Goal: Information Seeking & Learning: Learn about a topic

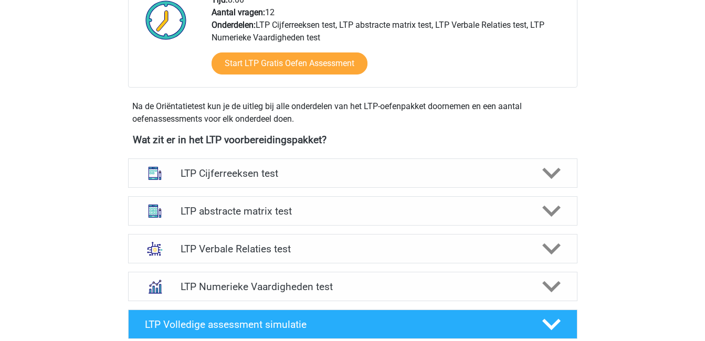
scroll to position [289, 0]
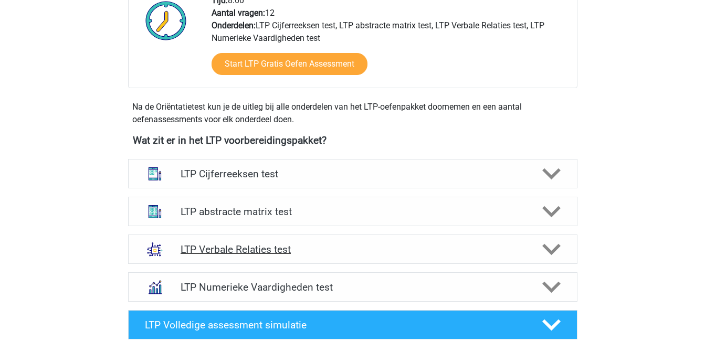
click at [553, 252] on polygon at bounding box center [551, 250] width 18 height 12
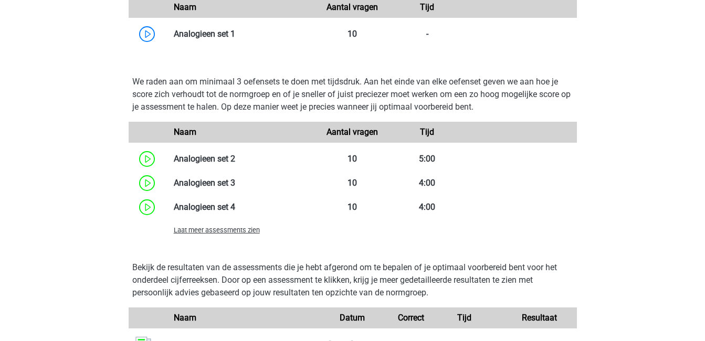
scroll to position [936, 0]
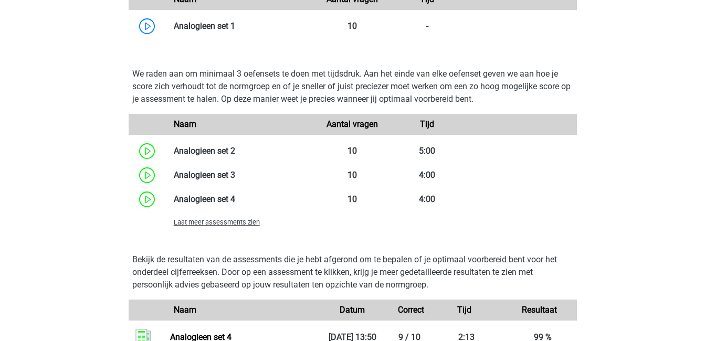
click at [205, 223] on span "Laat meer assessments zien" at bounding box center [217, 222] width 86 height 8
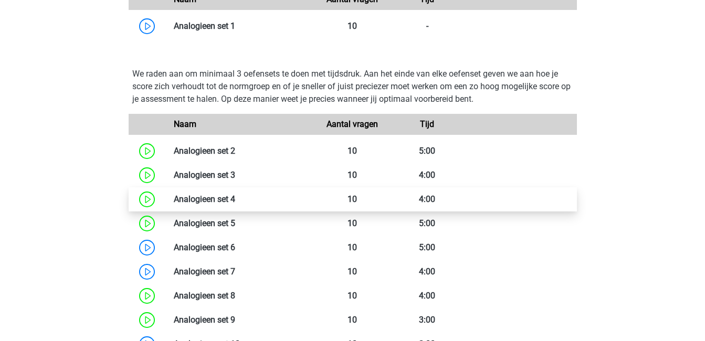
click at [235, 203] on link at bounding box center [235, 199] width 0 height 10
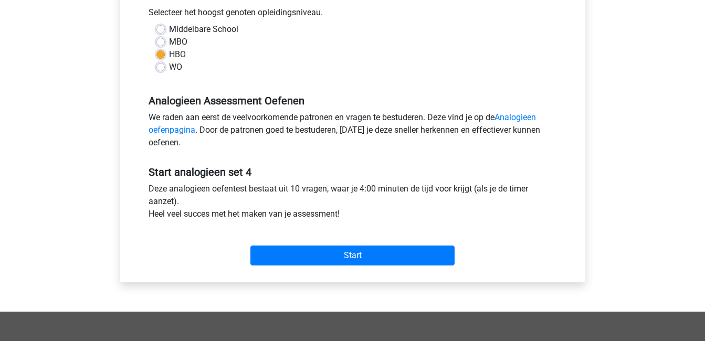
scroll to position [259, 0]
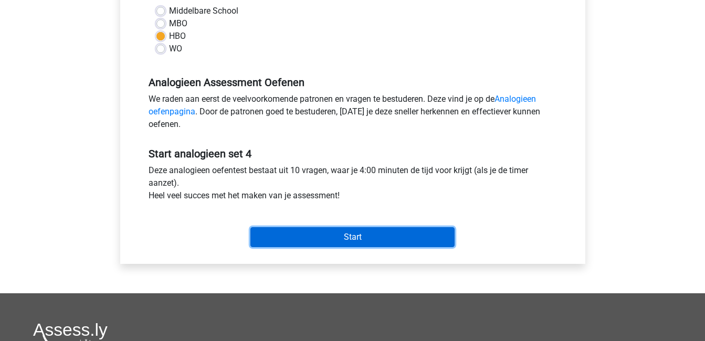
click at [306, 239] on input "Start" at bounding box center [352, 237] width 204 height 20
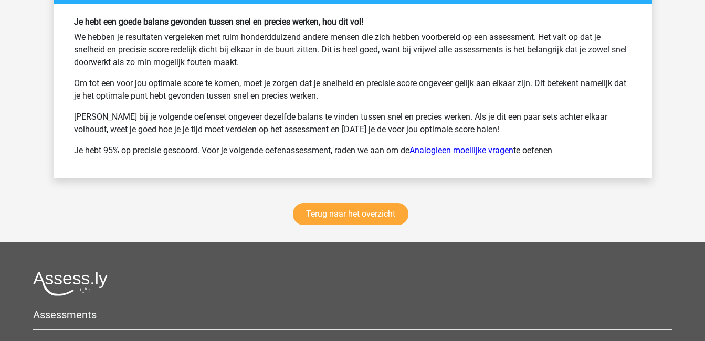
scroll to position [1447, 0]
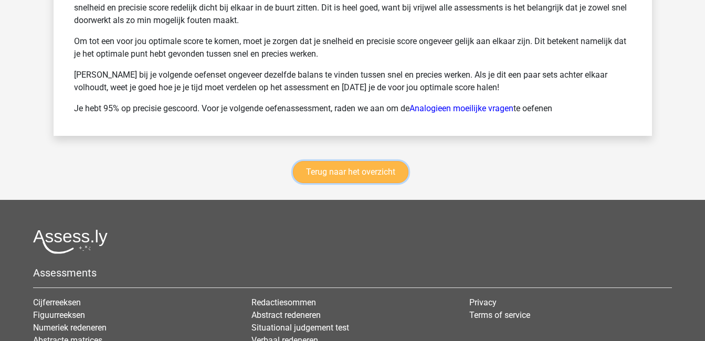
click at [352, 178] on link "Terug naar het overzicht" at bounding box center [351, 172] width 116 height 22
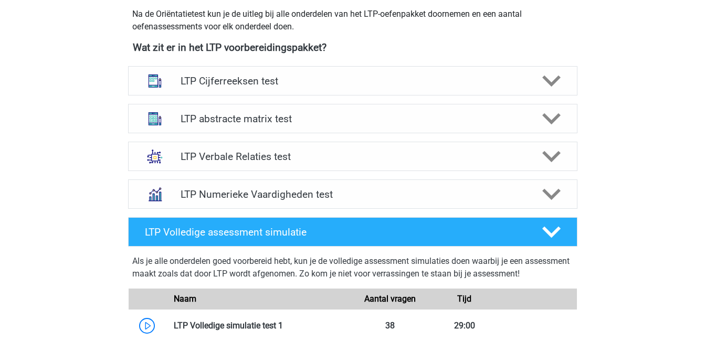
scroll to position [386, 0]
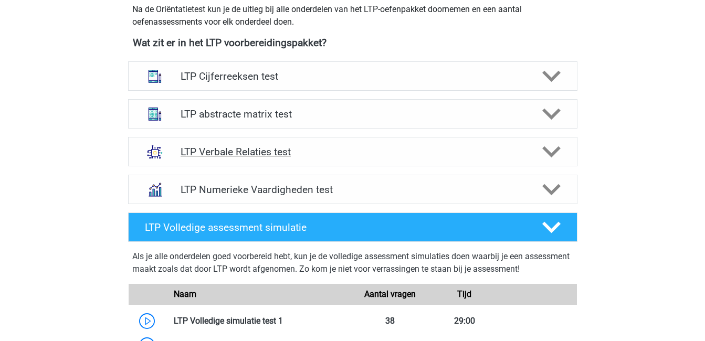
click at [332, 154] on h4 "LTP Verbale Relaties test" at bounding box center [353, 152] width 344 height 12
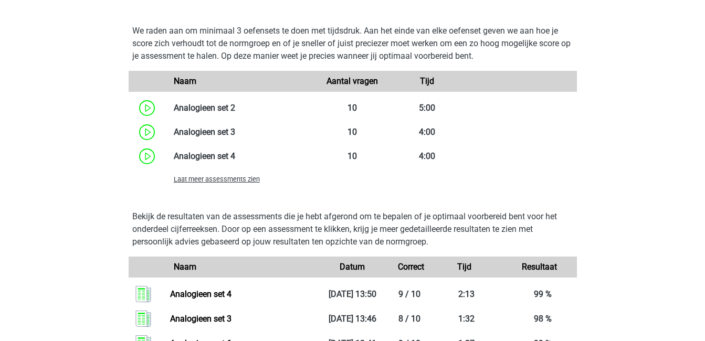
scroll to position [989, 0]
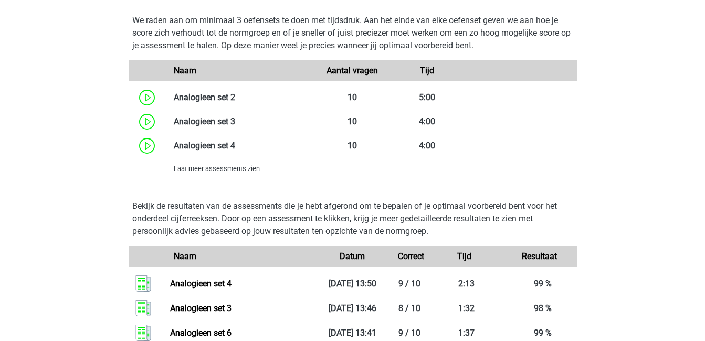
click at [220, 169] on span "Laat meer assessments zien" at bounding box center [217, 169] width 86 height 8
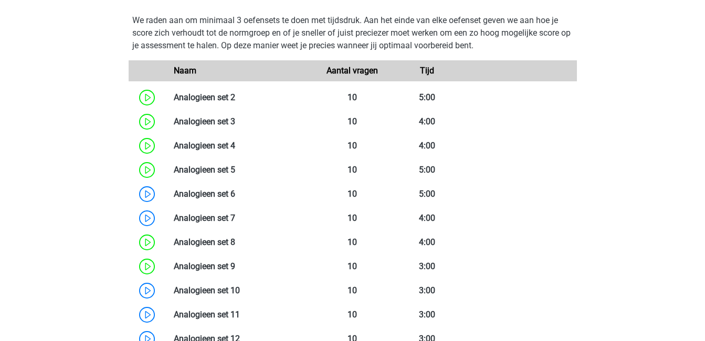
click at [235, 169] on link at bounding box center [235, 170] width 0 height 10
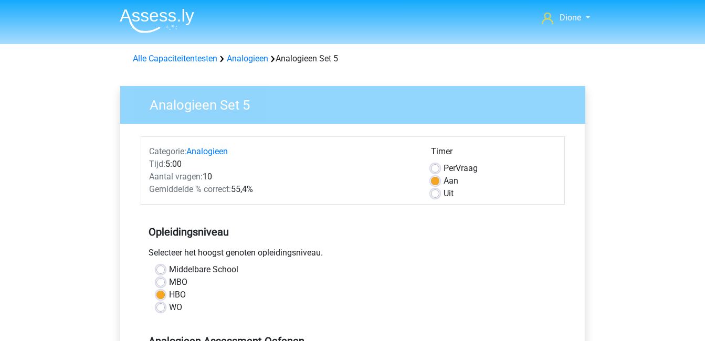
click at [220, 169] on div "Tijd: 5:00" at bounding box center [282, 164] width 282 height 13
click at [152, 169] on span "Tijd:" at bounding box center [157, 164] width 16 height 10
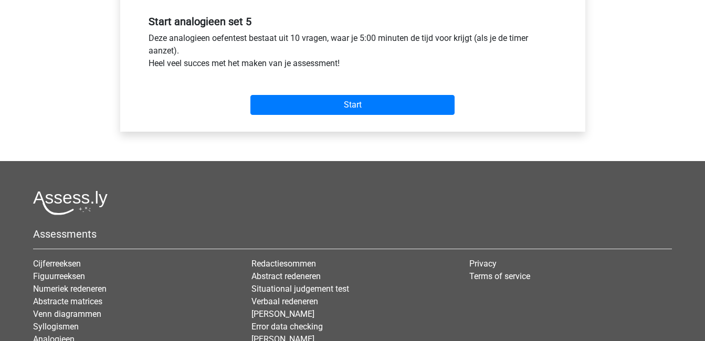
scroll to position [392, 0]
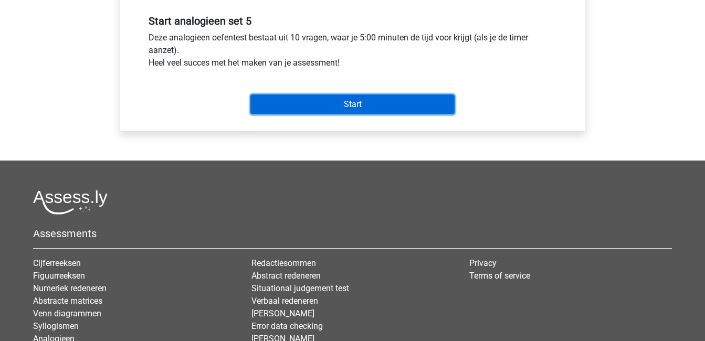
click at [329, 103] on input "Start" at bounding box center [352, 105] width 204 height 20
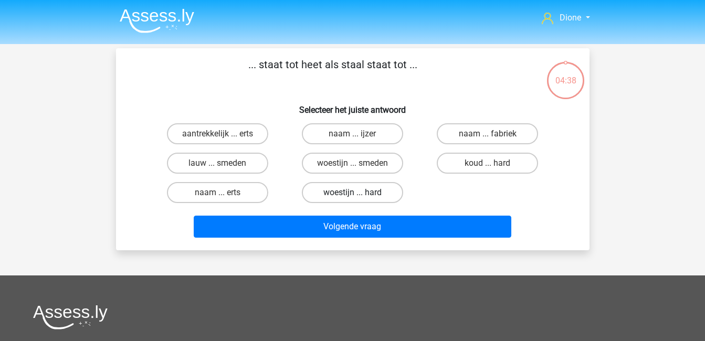
click at [342, 190] on label "woestijn ... hard" at bounding box center [352, 192] width 101 height 21
click at [352, 193] on input "woestijn ... hard" at bounding box center [355, 196] width 7 height 7
radio input "true"
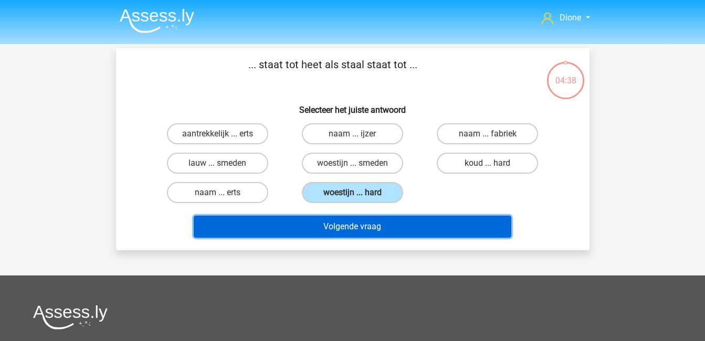
click at [382, 224] on button "Volgende vraag" at bounding box center [353, 227] width 318 height 22
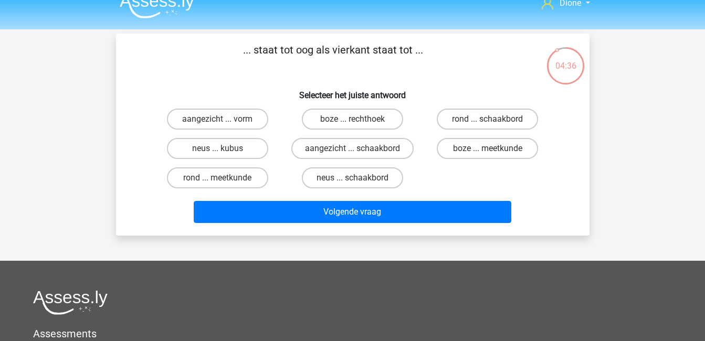
scroll to position [14, 0]
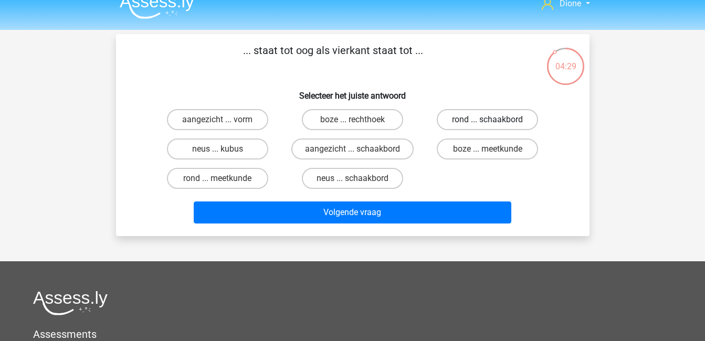
click at [515, 117] on label "rond ... schaakbord" at bounding box center [487, 119] width 101 height 21
click at [495, 120] on input "rond ... schaakbord" at bounding box center [491, 123] width 7 height 7
radio input "true"
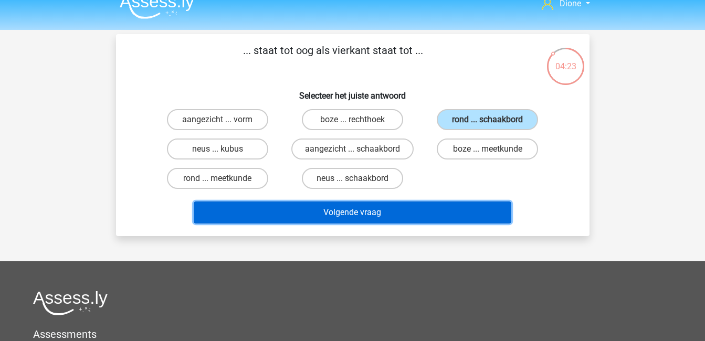
click at [443, 218] on button "Volgende vraag" at bounding box center [353, 213] width 318 height 22
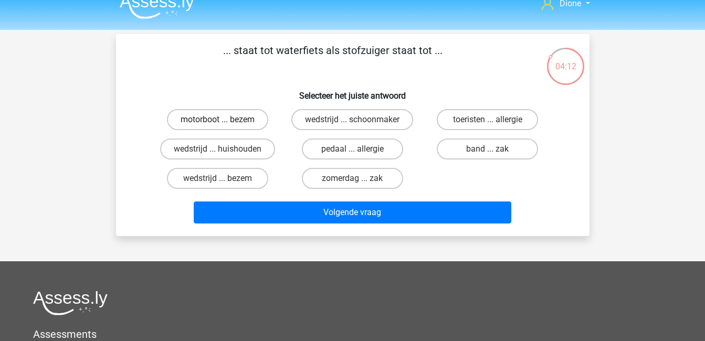
click at [199, 119] on label "motorboot ... bezem" at bounding box center [217, 119] width 101 height 21
click at [217, 120] on input "motorboot ... bezem" at bounding box center [220, 123] width 7 height 7
radio input "true"
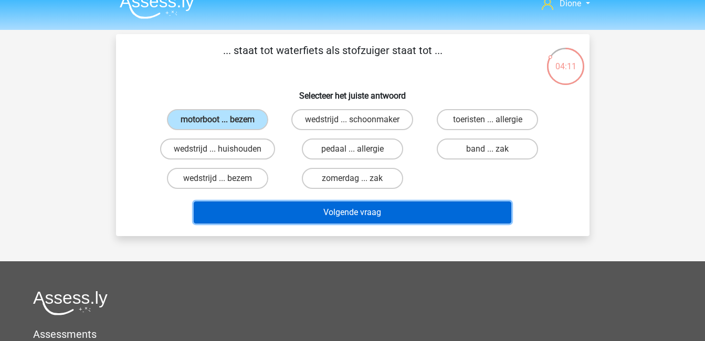
click at [321, 210] on button "Volgende vraag" at bounding box center [353, 213] width 318 height 22
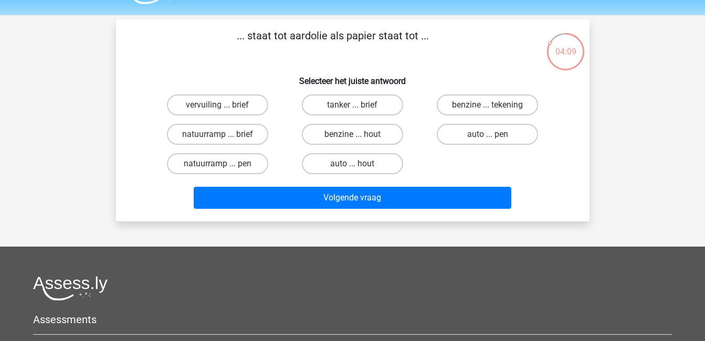
scroll to position [28, 0]
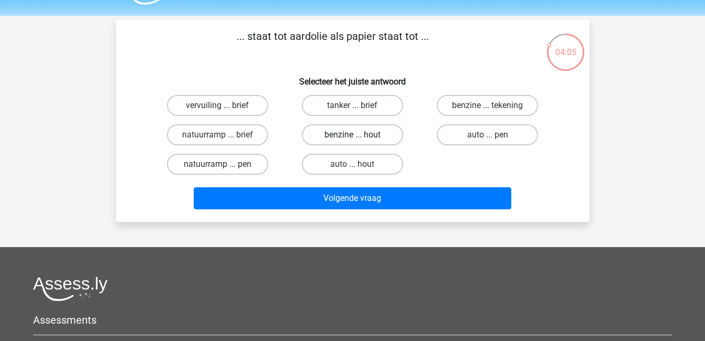
click at [358, 131] on label "benzine ... hout" at bounding box center [352, 134] width 101 height 21
click at [358, 135] on input "benzine ... hout" at bounding box center [355, 138] width 7 height 7
radio input "true"
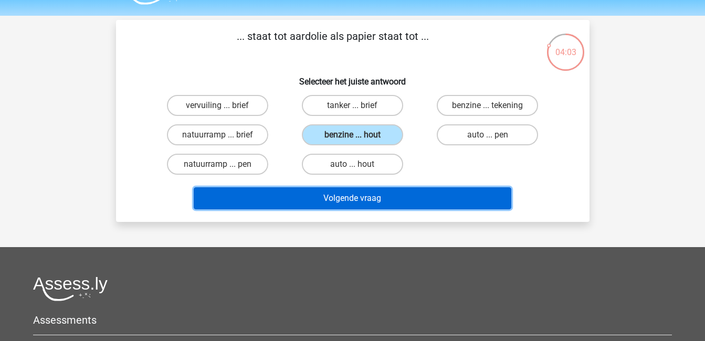
click at [417, 195] on button "Volgende vraag" at bounding box center [353, 198] width 318 height 22
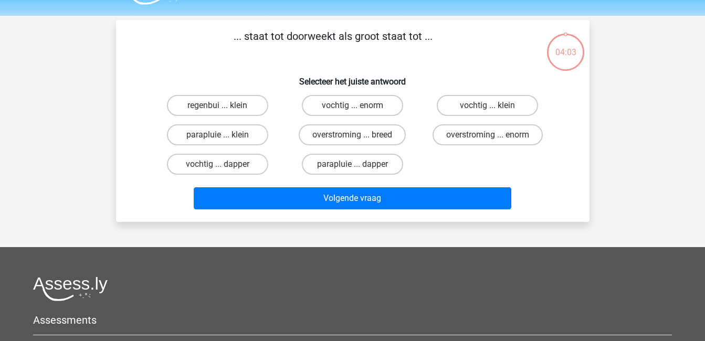
scroll to position [48, 0]
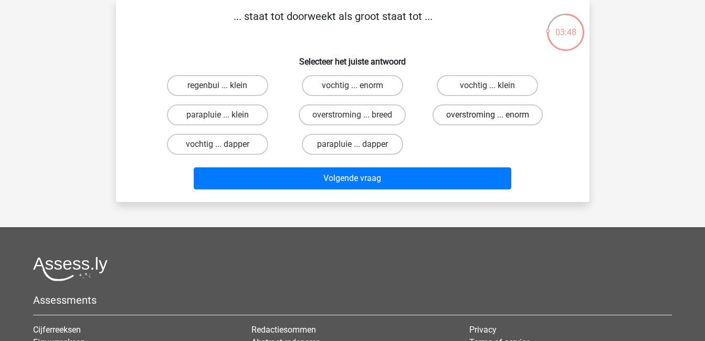
click at [485, 114] on label "overstroming ... enorm" at bounding box center [488, 115] width 110 height 21
click at [488, 115] on input "overstroming ... enorm" at bounding box center [491, 118] width 7 height 7
radio input "true"
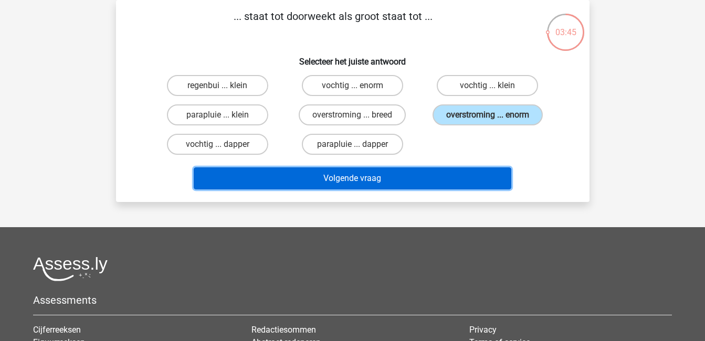
click at [428, 174] on button "Volgende vraag" at bounding box center [353, 179] width 318 height 22
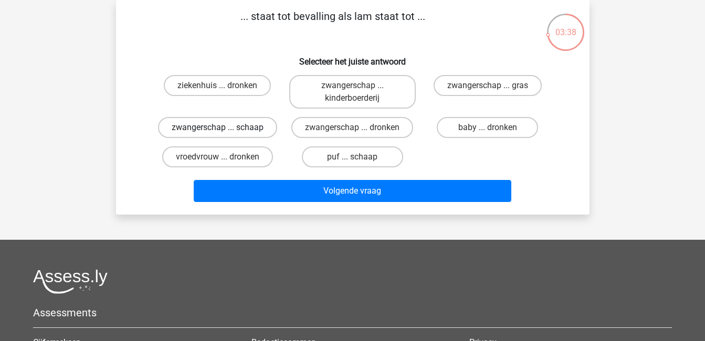
click at [248, 131] on label "zwangerschap ... schaap" at bounding box center [217, 127] width 119 height 21
click at [224, 131] on input "zwangerschap ... schaap" at bounding box center [220, 131] width 7 height 7
radio input "true"
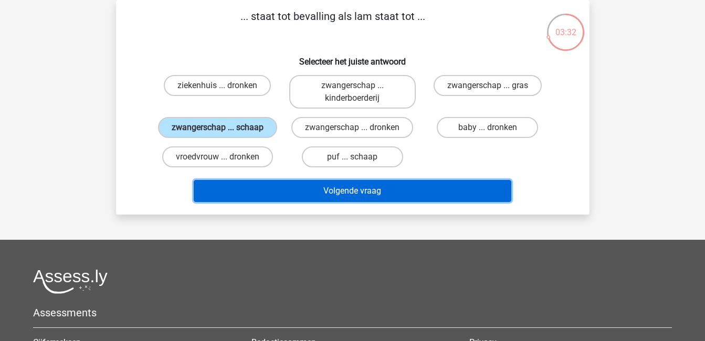
click at [409, 188] on button "Volgende vraag" at bounding box center [353, 191] width 318 height 22
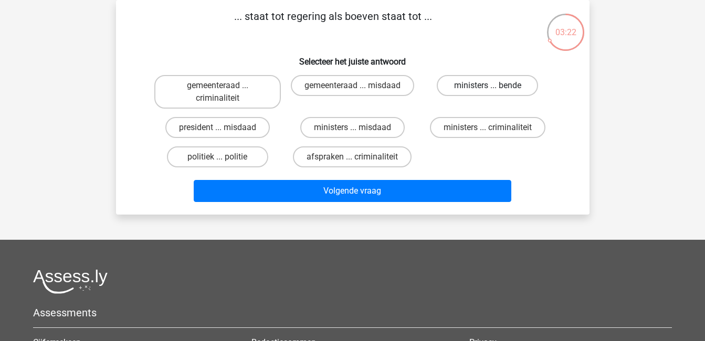
click at [476, 90] on label "ministers ... bende" at bounding box center [487, 85] width 101 height 21
click at [488, 90] on input "ministers ... bende" at bounding box center [491, 89] width 7 height 7
radio input "true"
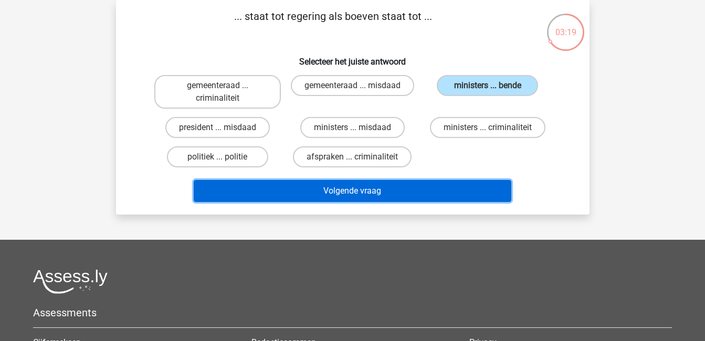
click at [460, 191] on button "Volgende vraag" at bounding box center [353, 191] width 318 height 22
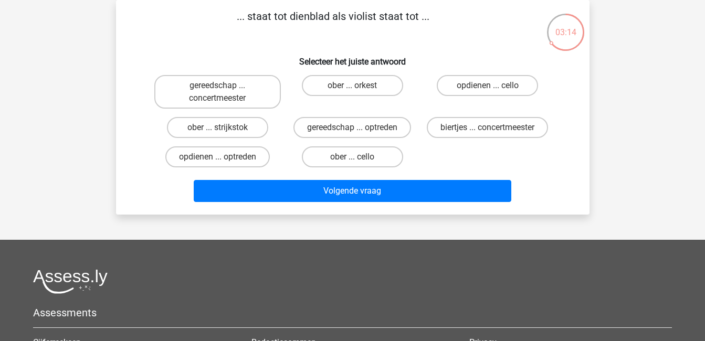
click at [217, 129] on input "ober ... strijkstok" at bounding box center [220, 131] width 7 height 7
radio input "true"
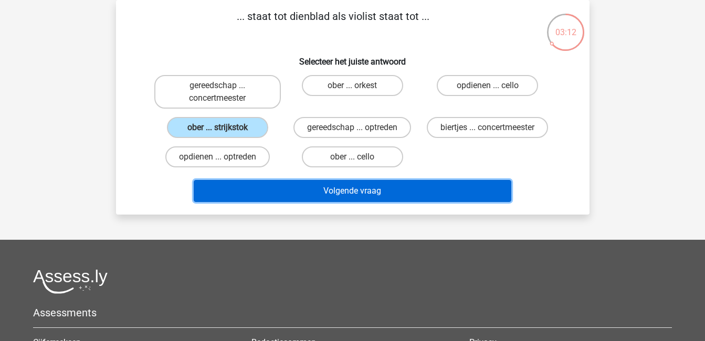
click at [336, 188] on button "Volgende vraag" at bounding box center [353, 191] width 318 height 22
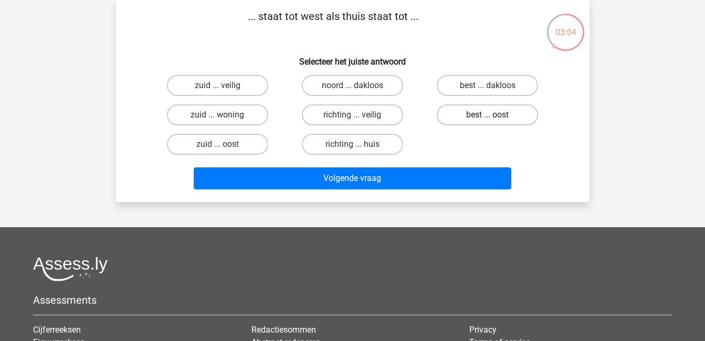
click at [485, 118] on label "best ... oost" at bounding box center [487, 115] width 101 height 21
click at [488, 118] on input "best ... oost" at bounding box center [491, 118] width 7 height 7
radio input "true"
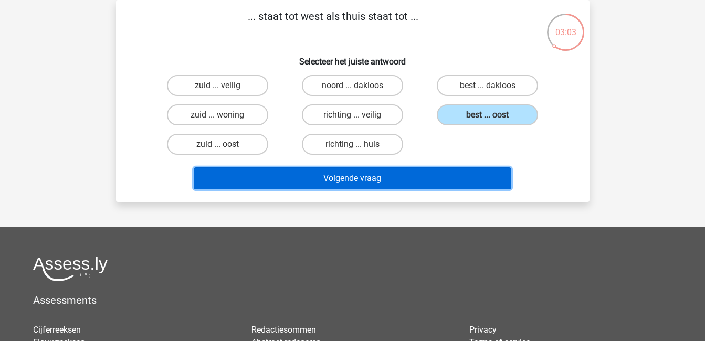
click at [481, 180] on button "Volgende vraag" at bounding box center [353, 179] width 318 height 22
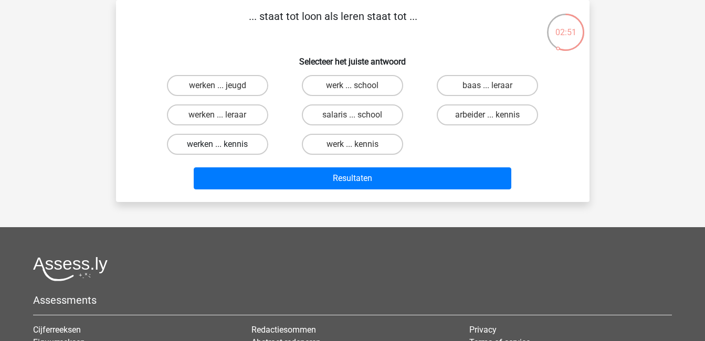
click at [227, 143] on label "werken ... kennis" at bounding box center [217, 144] width 101 height 21
click at [224, 144] on input "werken ... kennis" at bounding box center [220, 147] width 7 height 7
radio input "true"
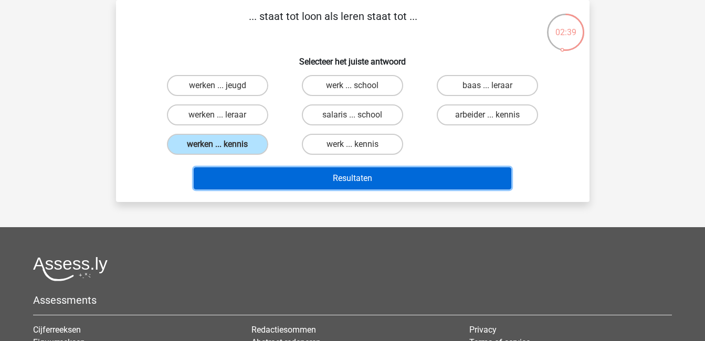
click at [372, 175] on button "Resultaten" at bounding box center [353, 179] width 318 height 22
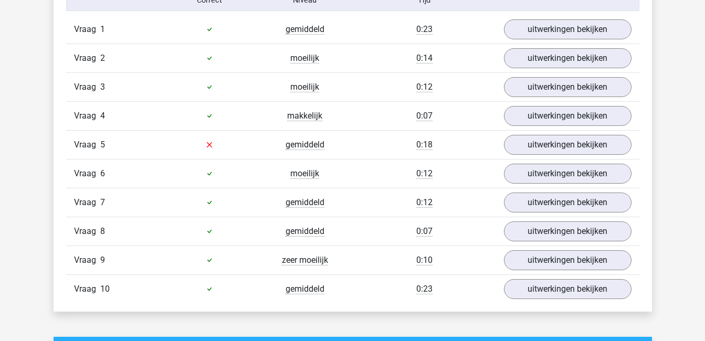
scroll to position [709, 0]
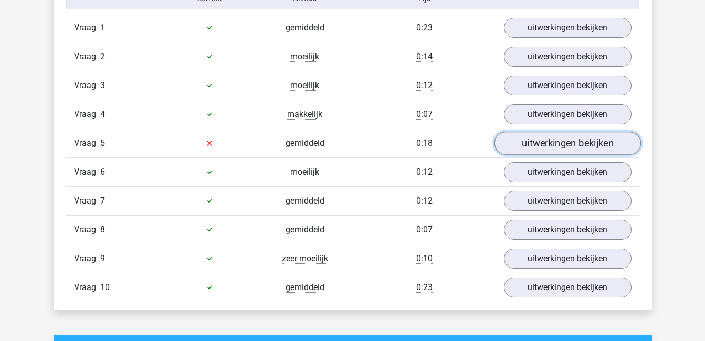
click at [599, 143] on link "uitwerkingen bekijken" at bounding box center [567, 143] width 147 height 23
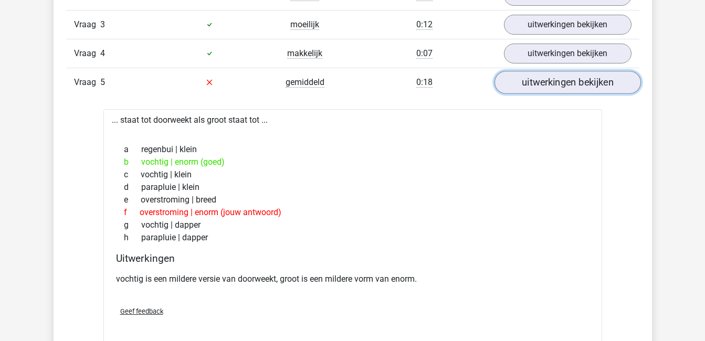
scroll to position [771, 0]
click at [599, 143] on div "... staat tot doorweekt als groot staat tot ... a regenbui | klein b vochtig | …" at bounding box center [352, 227] width 499 height 237
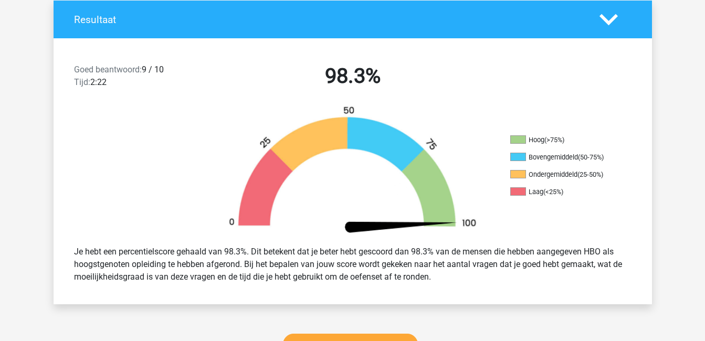
scroll to position [373, 0]
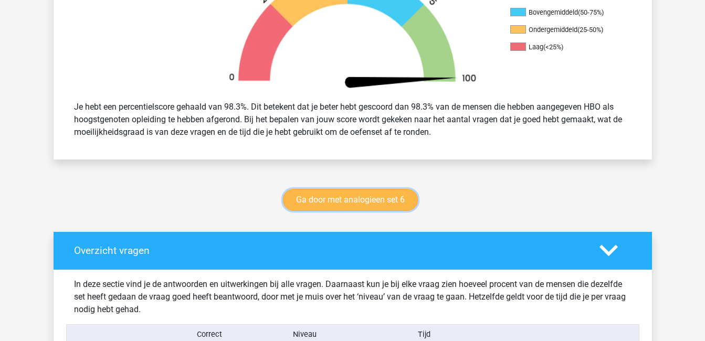
click at [386, 197] on link "Ga door met analogieen set 6" at bounding box center [350, 200] width 135 height 22
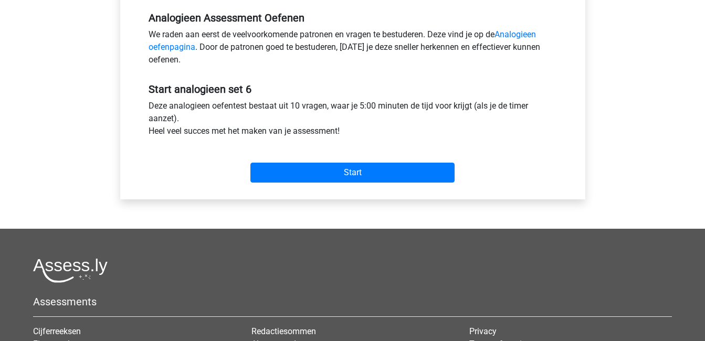
scroll to position [358, 0]
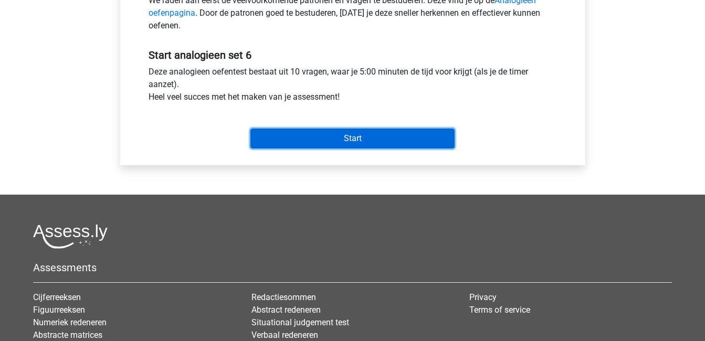
click at [392, 140] on input "Start" at bounding box center [352, 139] width 204 height 20
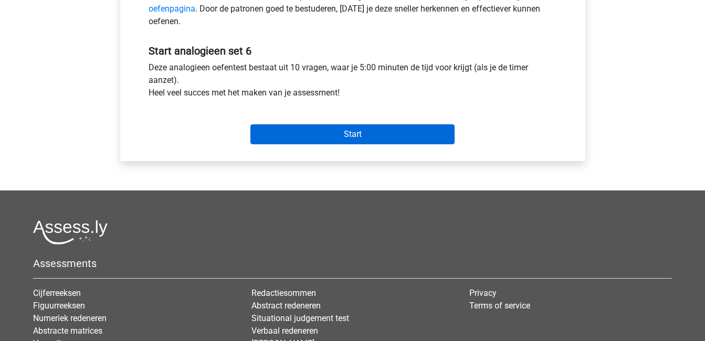
scroll to position [361, 0]
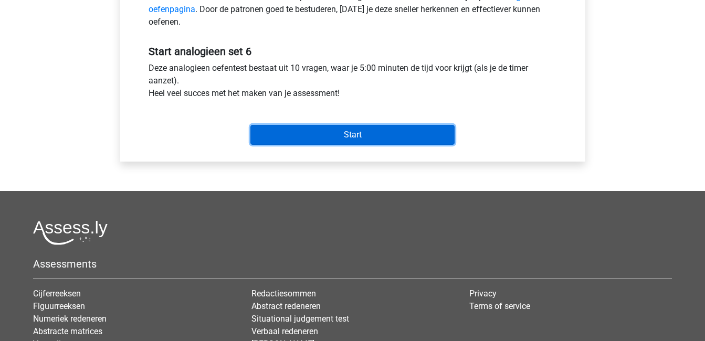
click at [391, 134] on input "Start" at bounding box center [352, 135] width 204 height 20
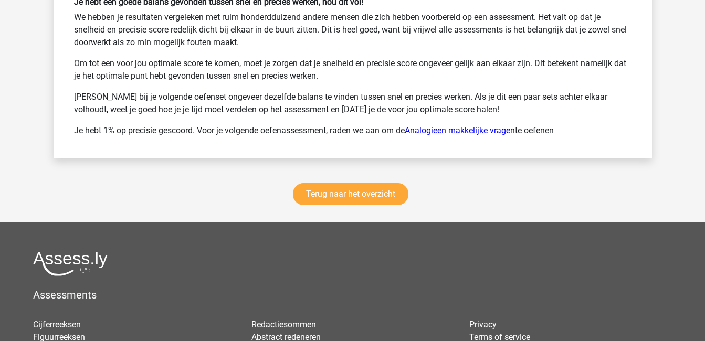
scroll to position [1436, 0]
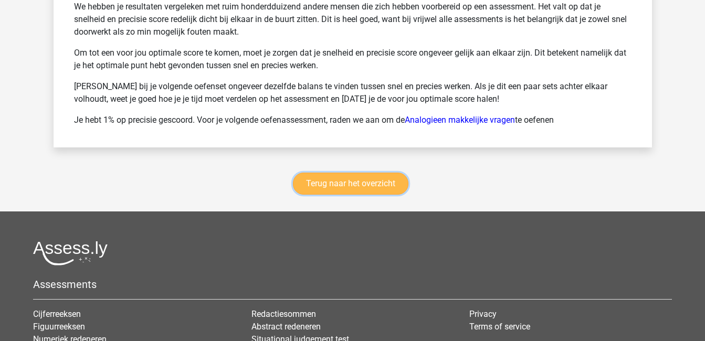
click at [342, 185] on link "Terug naar het overzicht" at bounding box center [351, 184] width 116 height 22
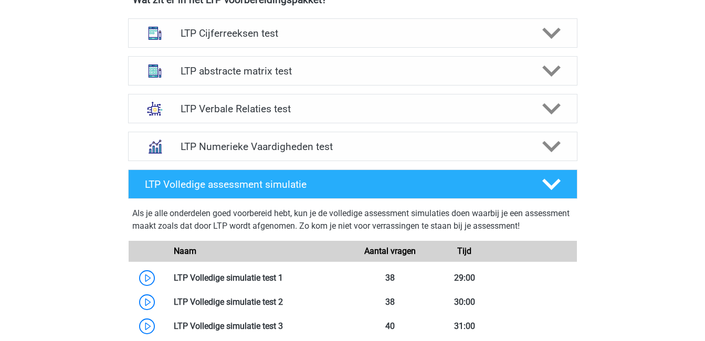
scroll to position [430, 0]
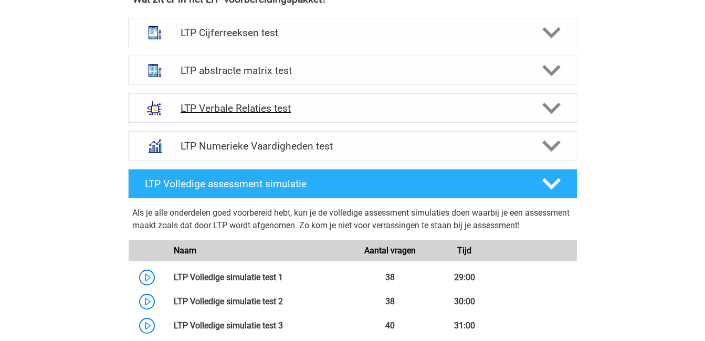
click at [547, 106] on polygon at bounding box center [551, 109] width 18 height 12
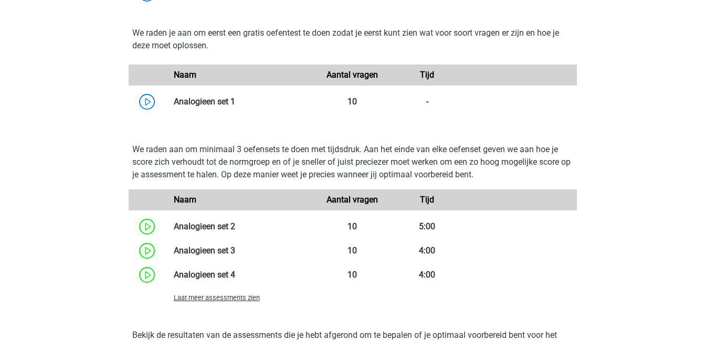
scroll to position [861, 0]
click at [246, 298] on span "Laat meer assessments zien" at bounding box center [217, 298] width 86 height 8
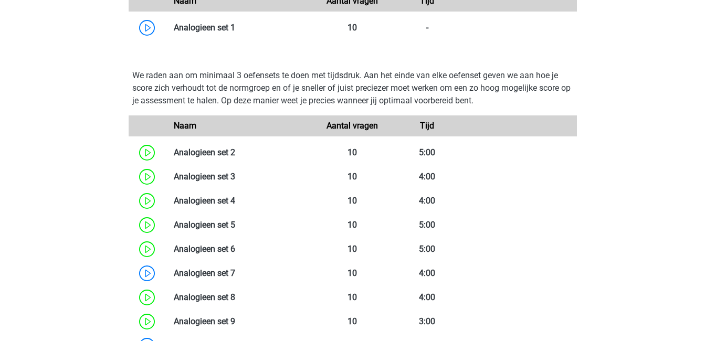
scroll to position [935, 0]
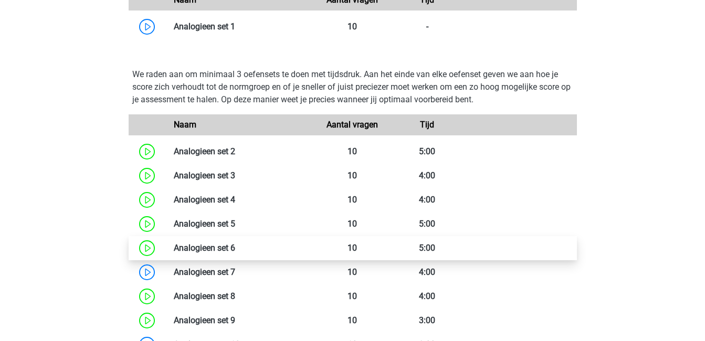
click at [235, 248] on link at bounding box center [235, 248] width 0 height 10
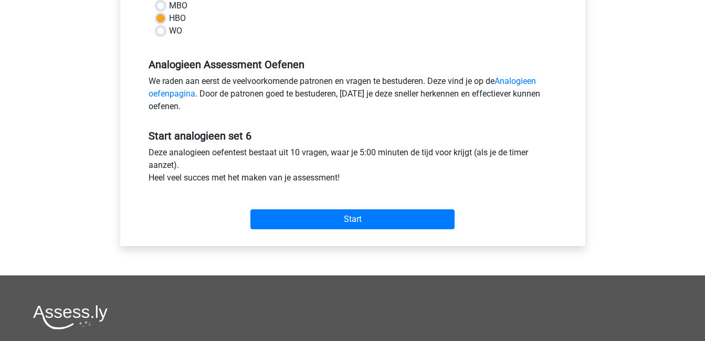
scroll to position [277, 0]
